Goal: Information Seeking & Learning: Learn about a topic

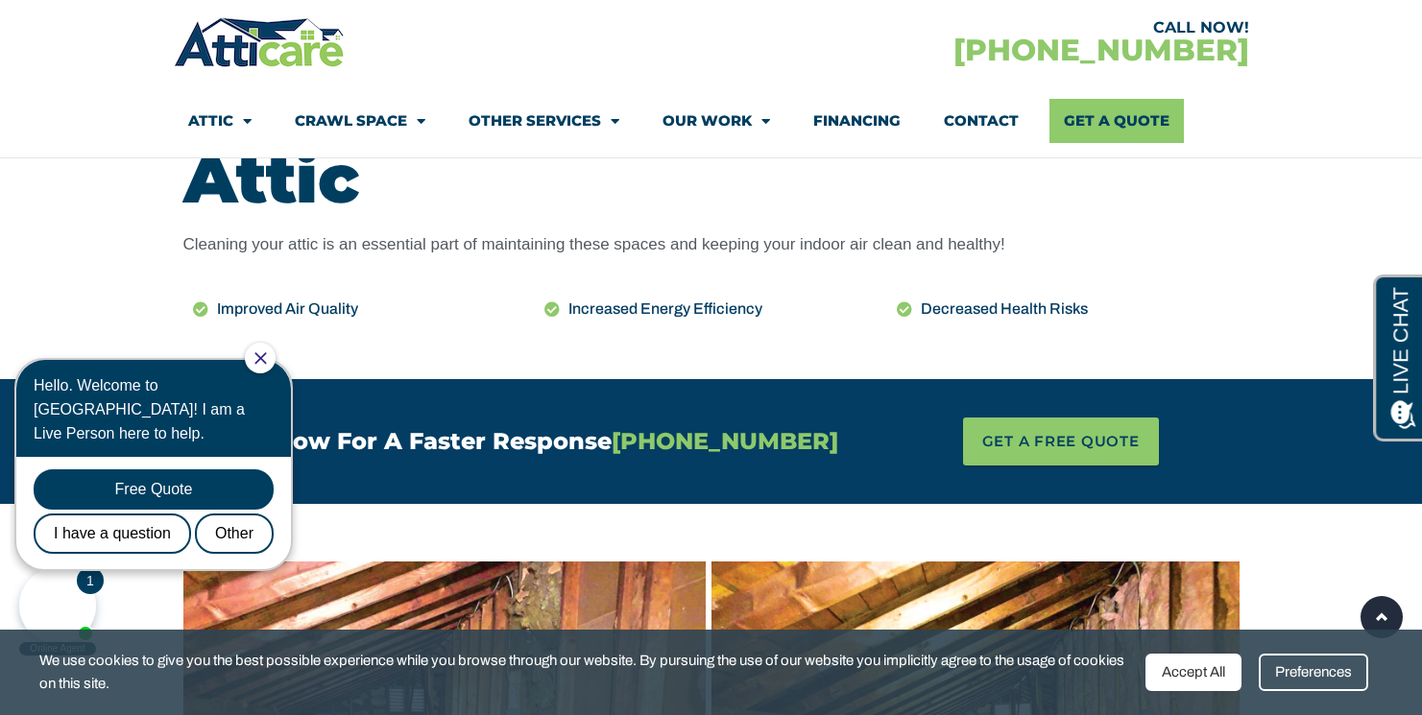
scroll to position [908, 0]
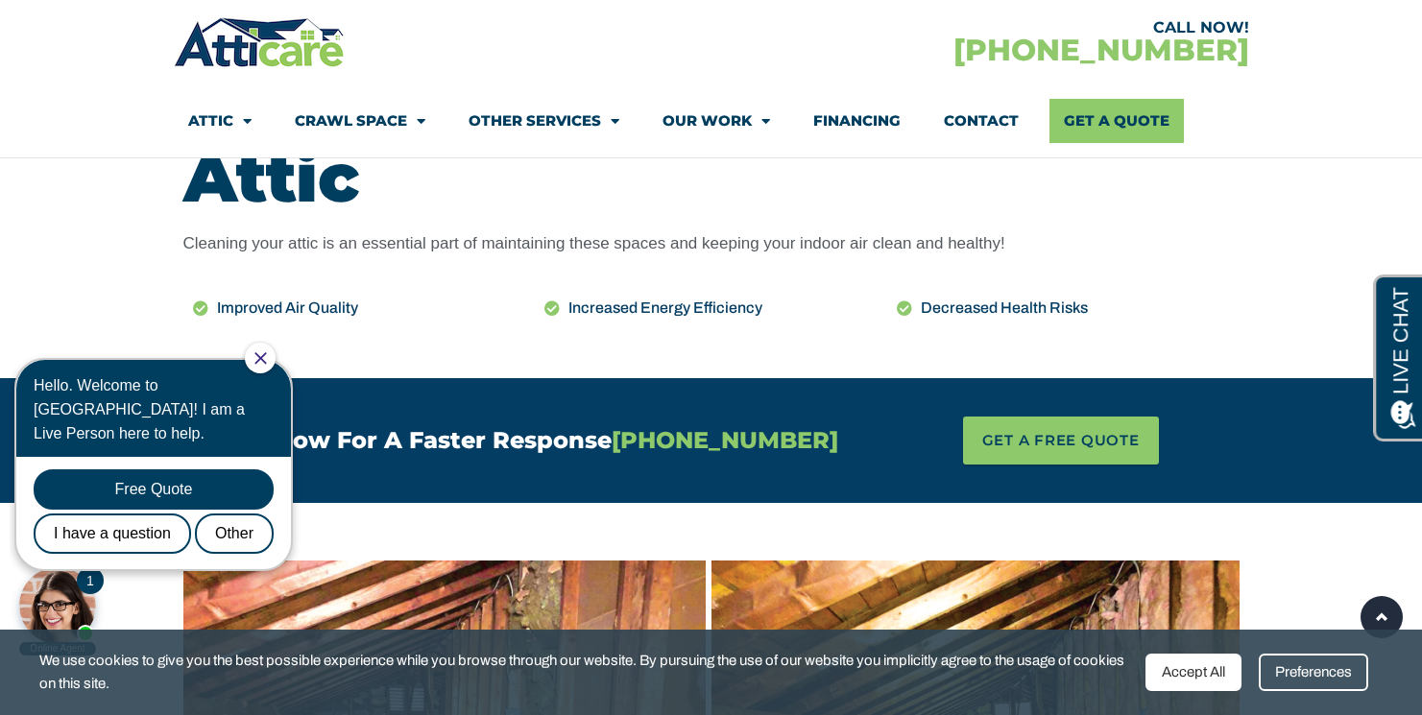
click at [271, 365] on div at bounding box center [260, 358] width 31 height 31
click at [266, 360] on icon "Close Chat" at bounding box center [261, 358] width 12 height 12
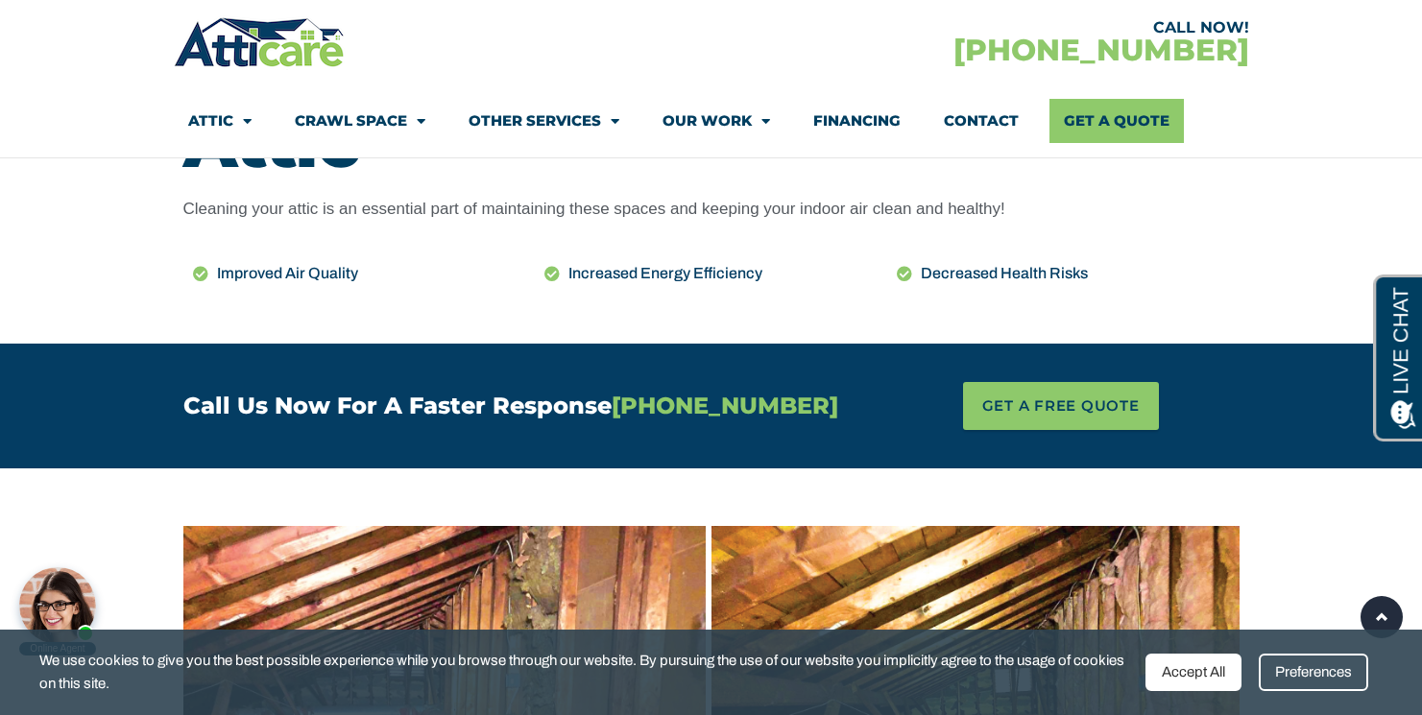
scroll to position [958, 0]
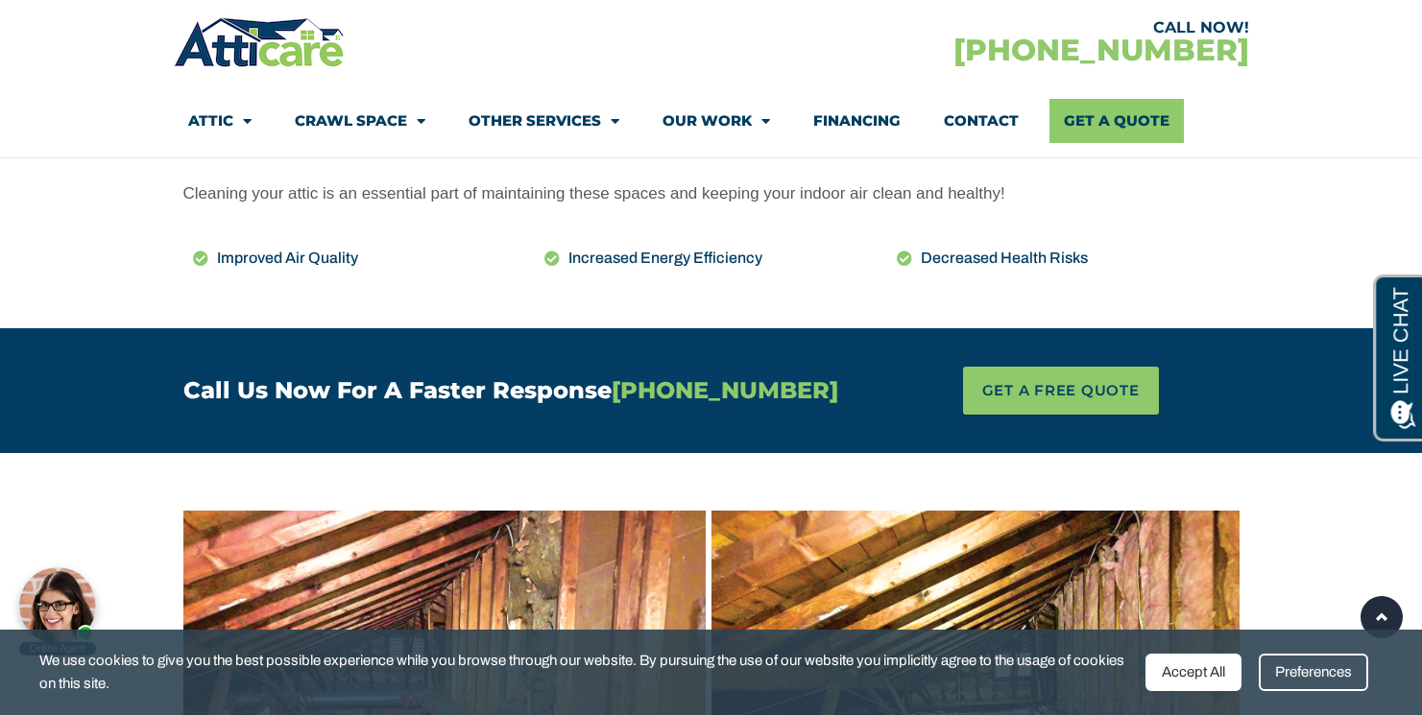
click at [1180, 667] on div "Accept All" at bounding box center [1194, 672] width 96 height 37
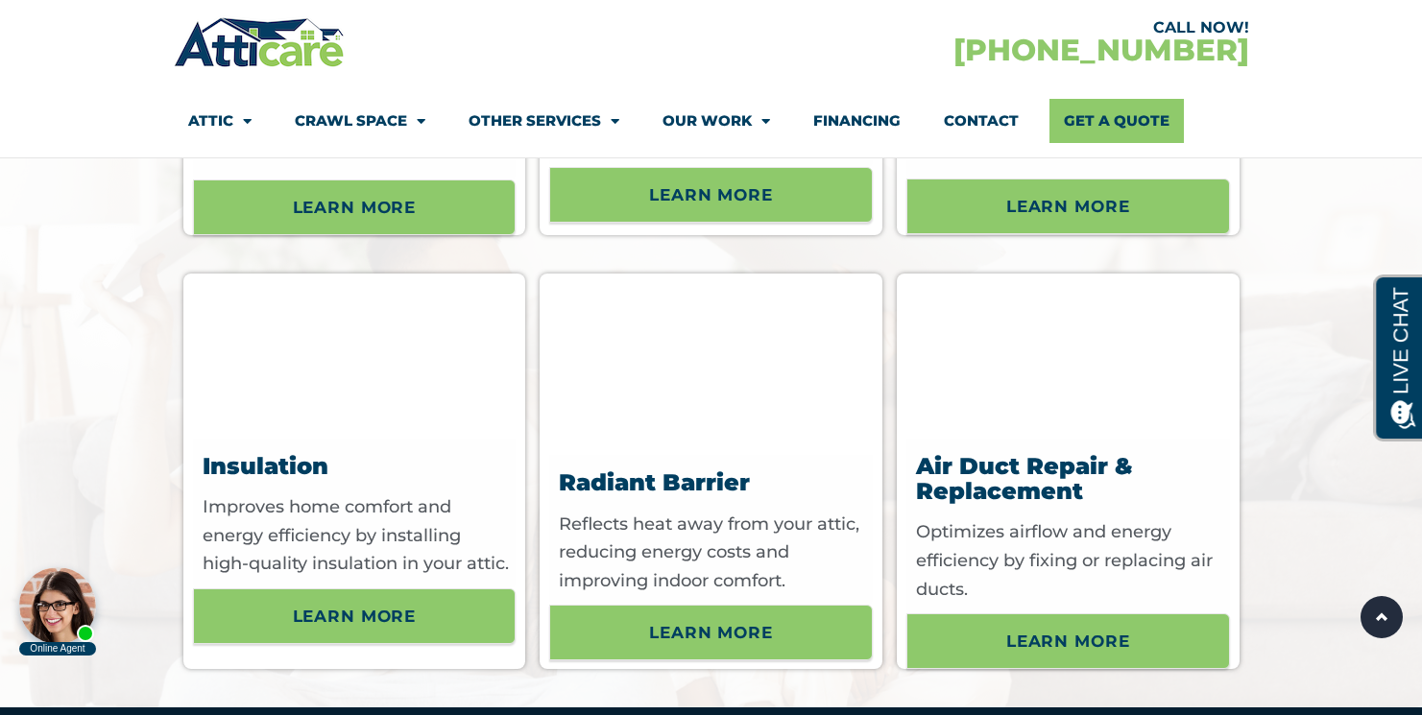
scroll to position [6172, 0]
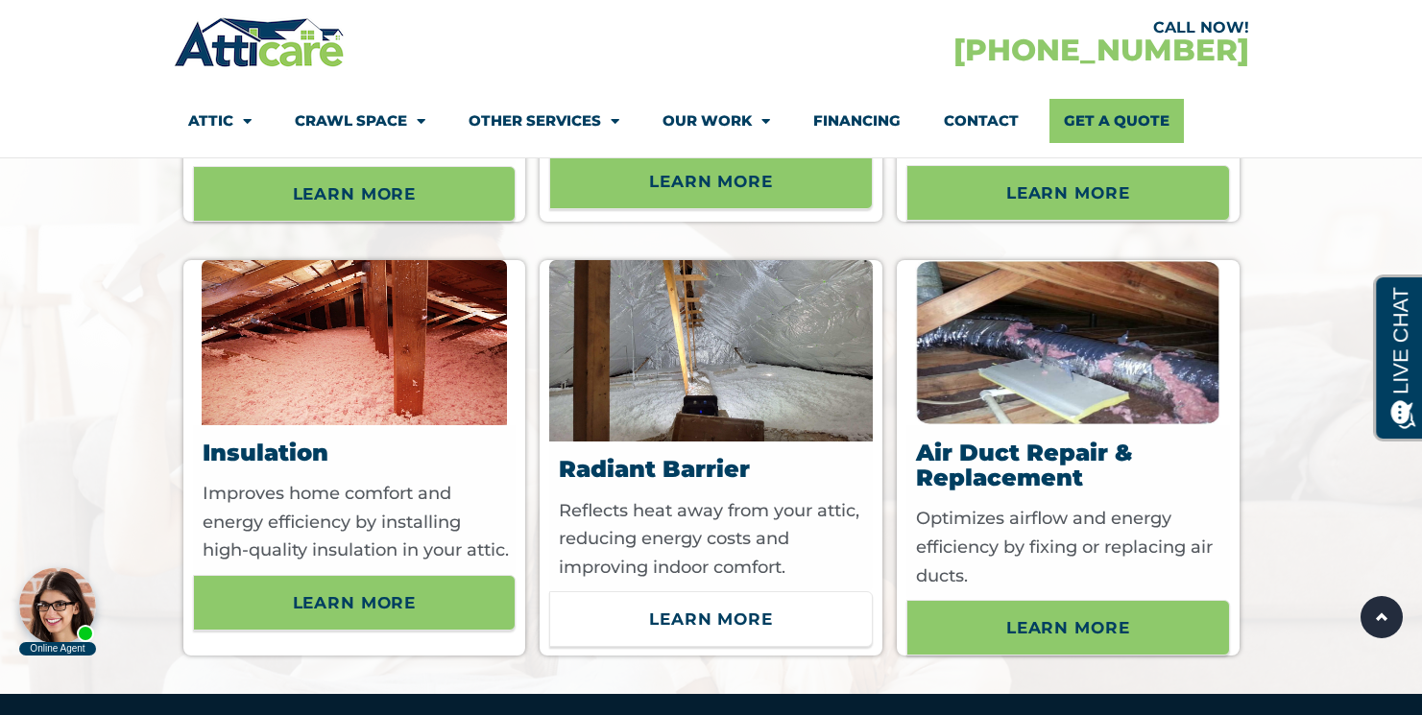
click at [755, 621] on span "Learn More" at bounding box center [711, 619] width 124 height 33
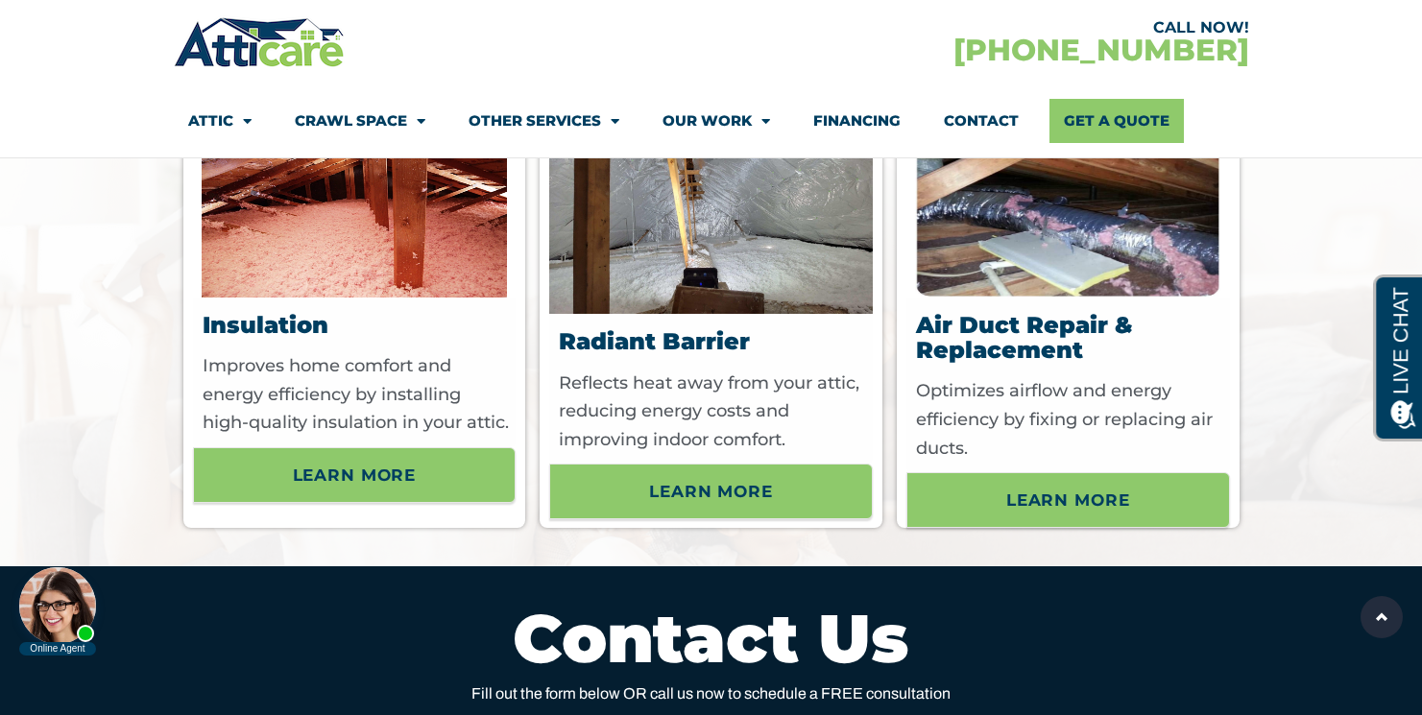
scroll to position [6306, 0]
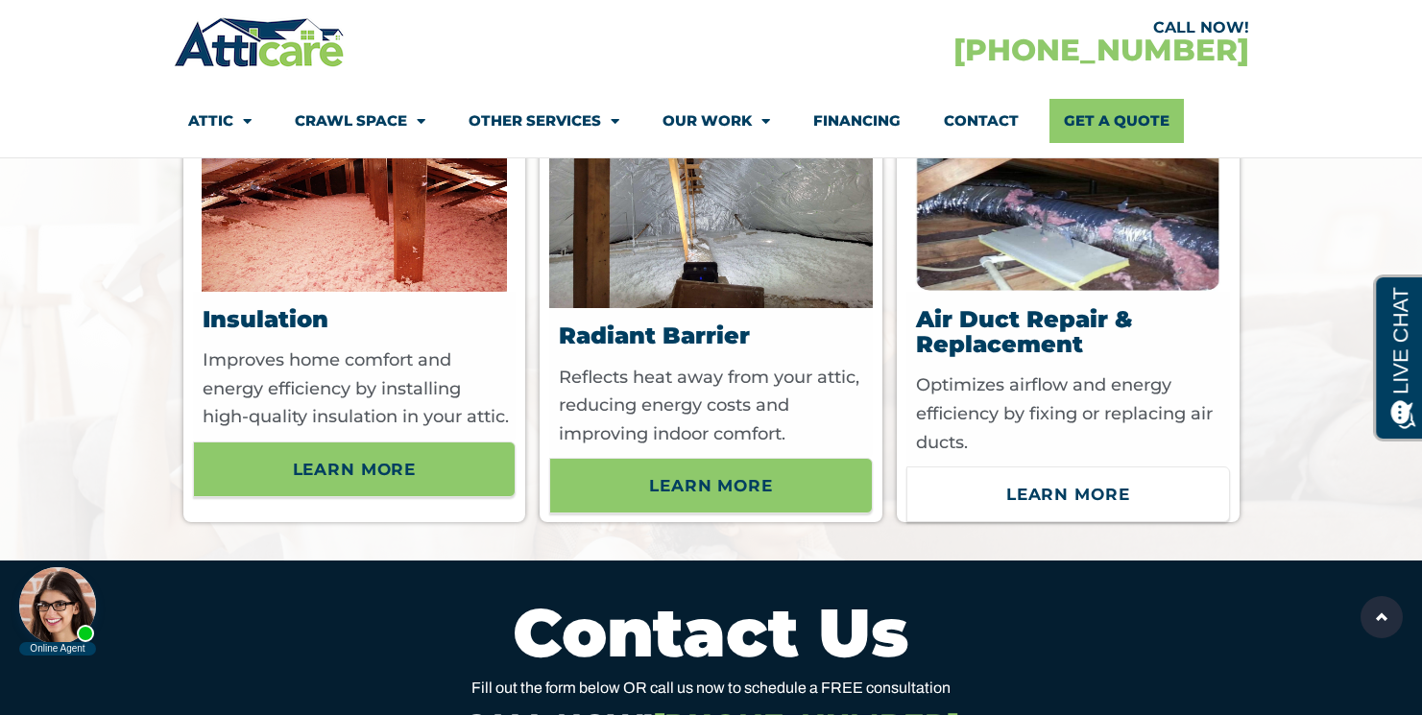
click at [995, 494] on span "Learn More" at bounding box center [1068, 494] width 293 height 33
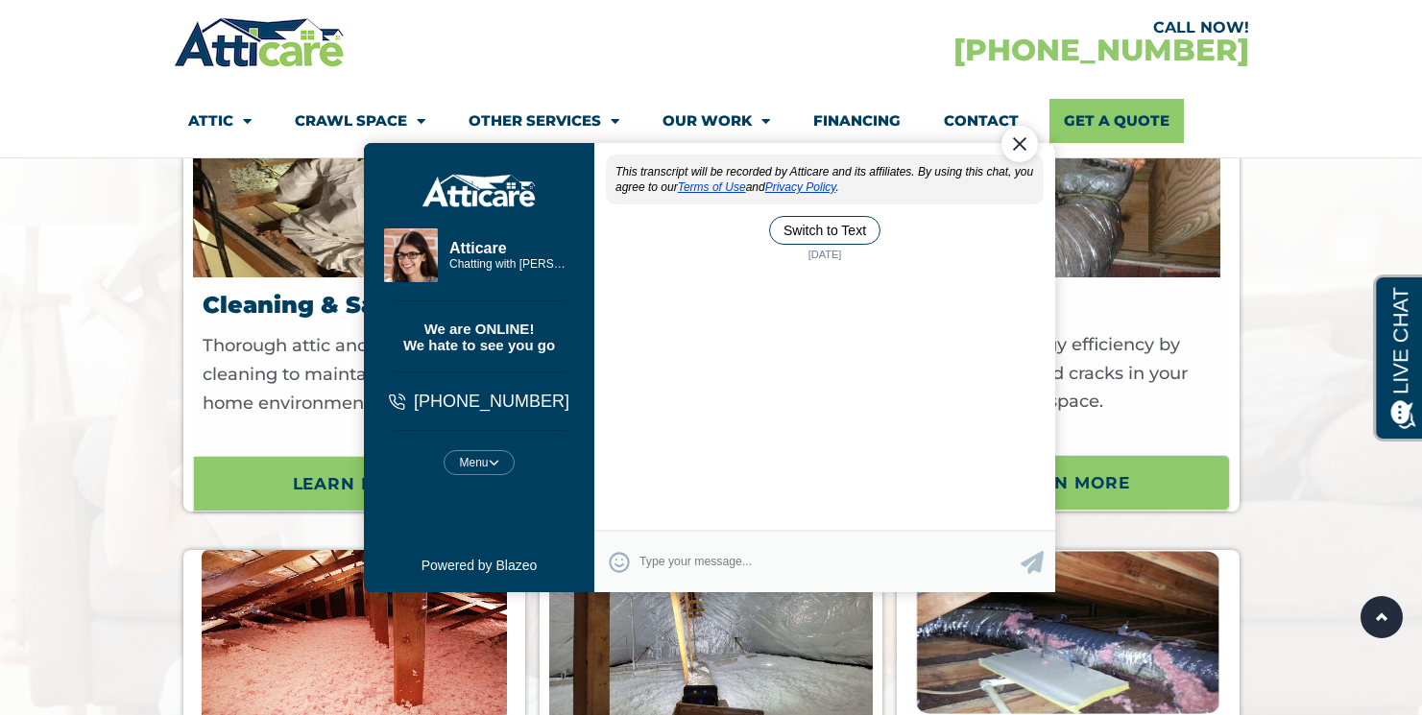
scroll to position [0, 0]
click at [1021, 147] on div "Close Chat" at bounding box center [1019, 143] width 36 height 36
